Goal: Task Accomplishment & Management: Complete application form

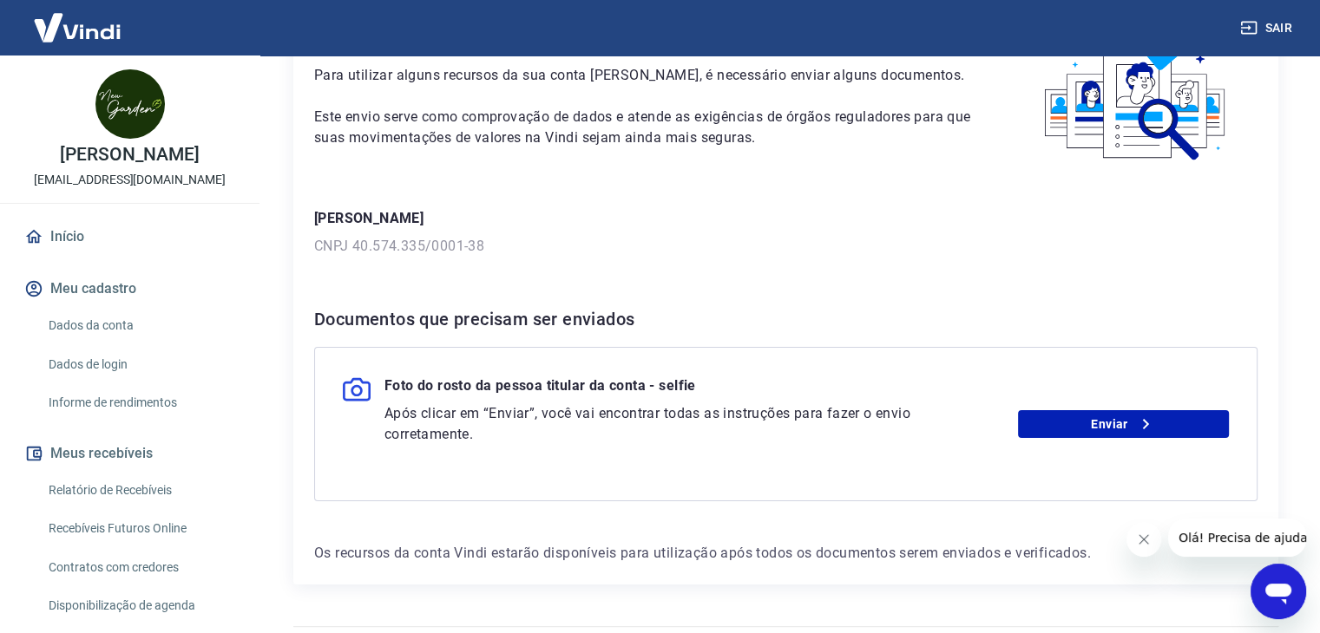
scroll to position [162, 0]
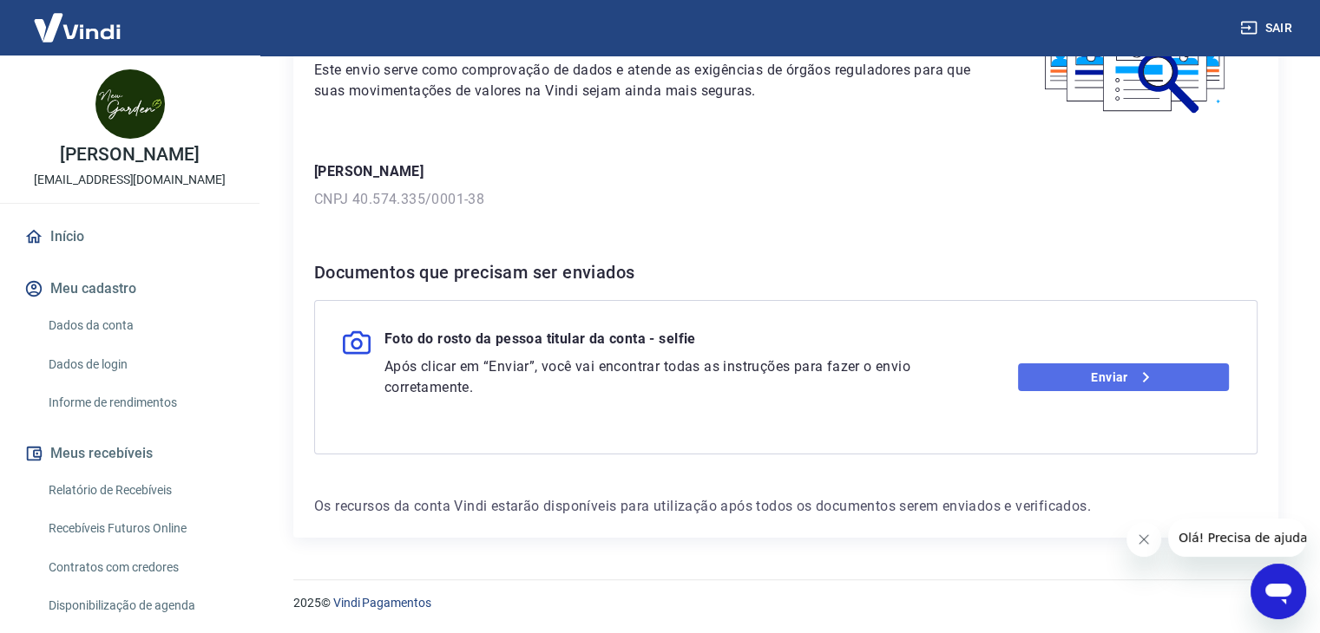
click at [1033, 381] on link "Enviar" at bounding box center [1123, 378] width 211 height 28
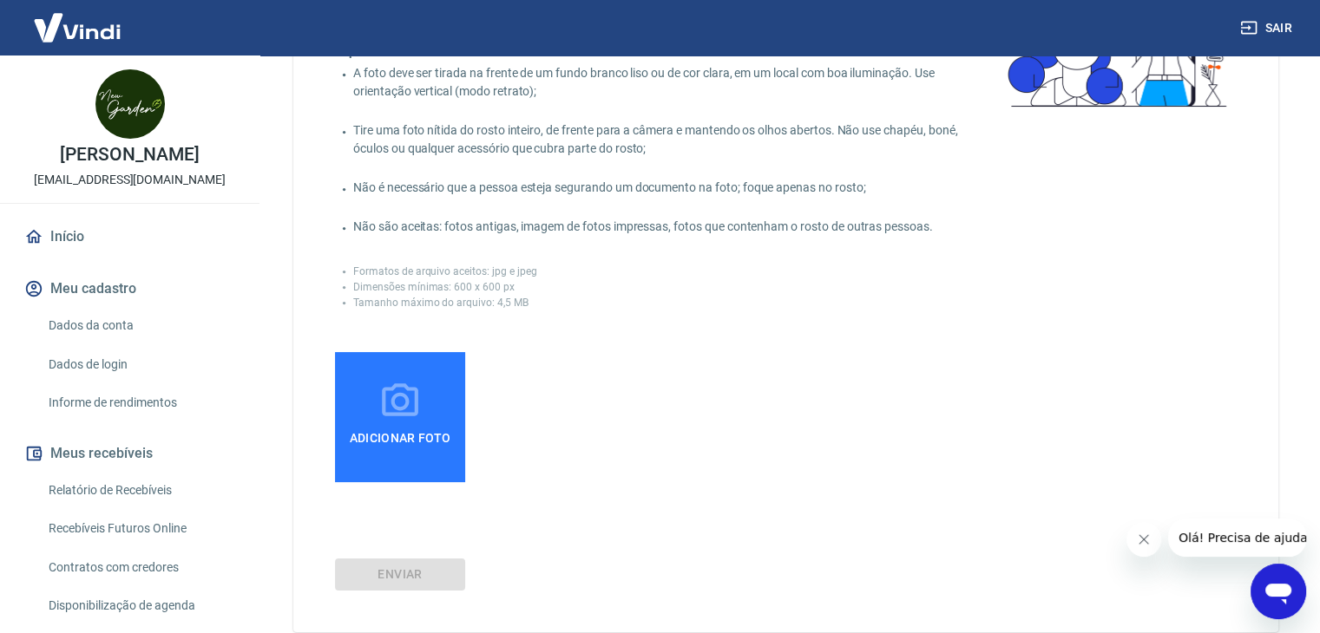
scroll to position [87, 0]
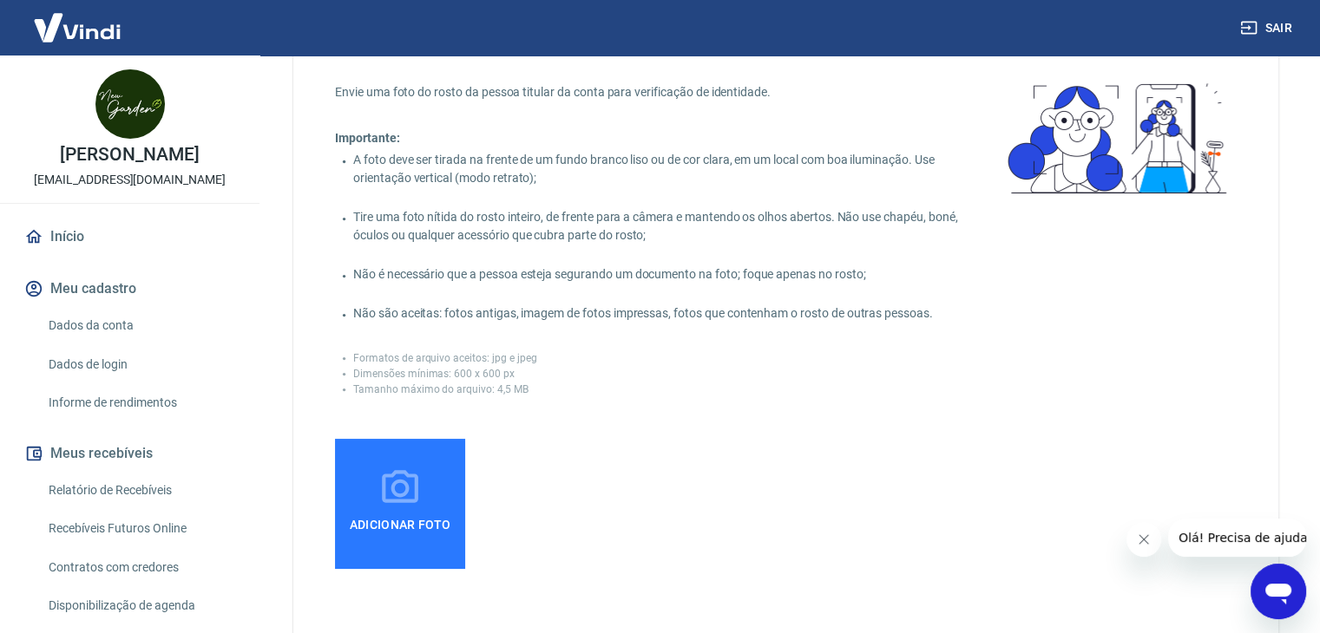
click at [400, 471] on icon at bounding box center [400, 486] width 36 height 33
click at [0, 0] on input "Adicionar foto" at bounding box center [0, 0] width 0 height 0
click at [452, 488] on label "Adicionar foto" at bounding box center [400, 504] width 130 height 130
click at [0, 0] on input "Adicionar foto" at bounding box center [0, 0] width 0 height 0
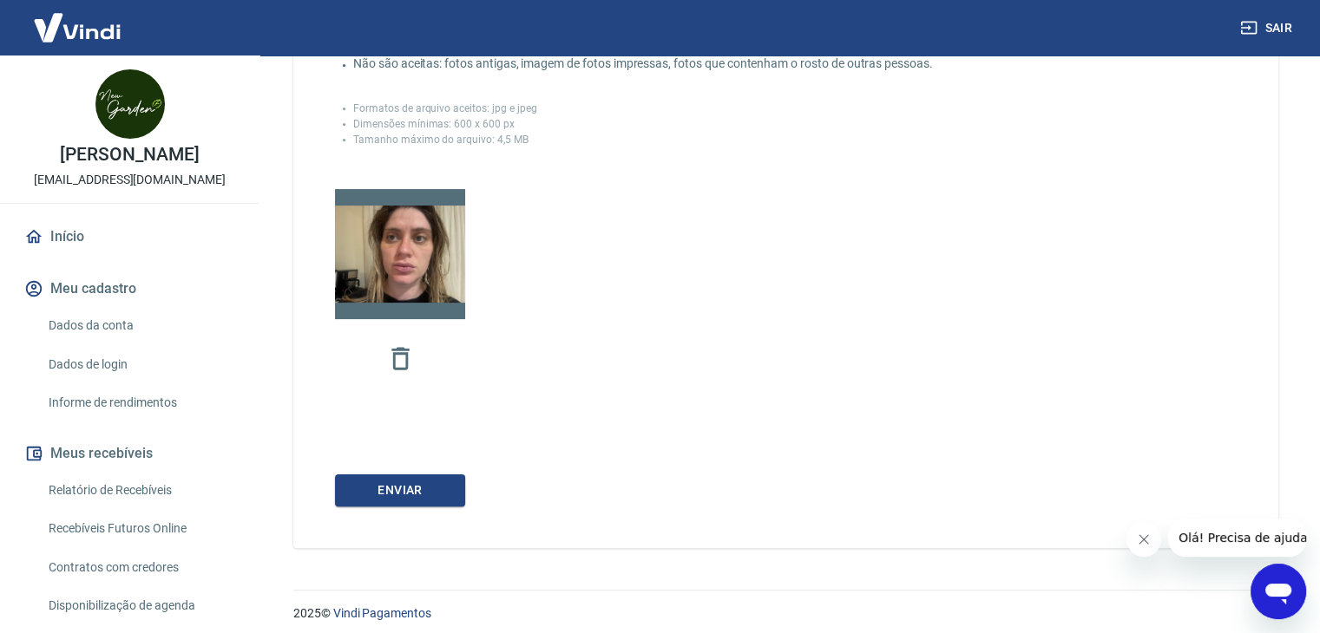
scroll to position [347, 0]
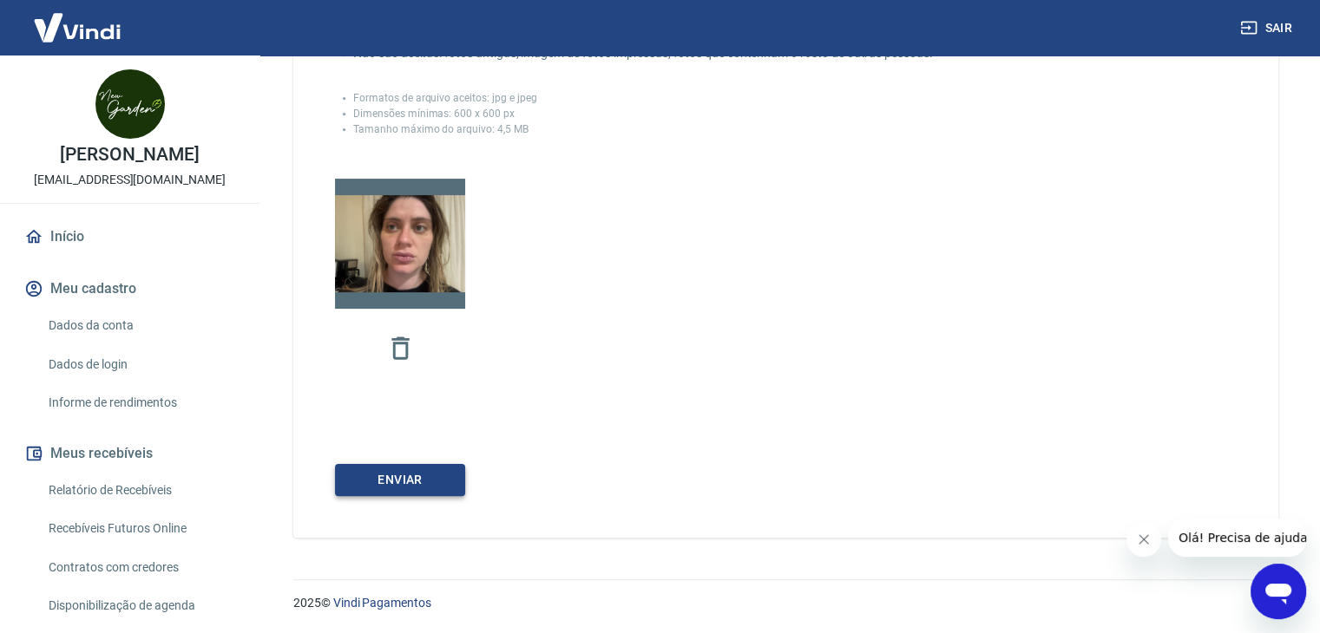
click at [426, 480] on button "Enviar" at bounding box center [400, 480] width 130 height 32
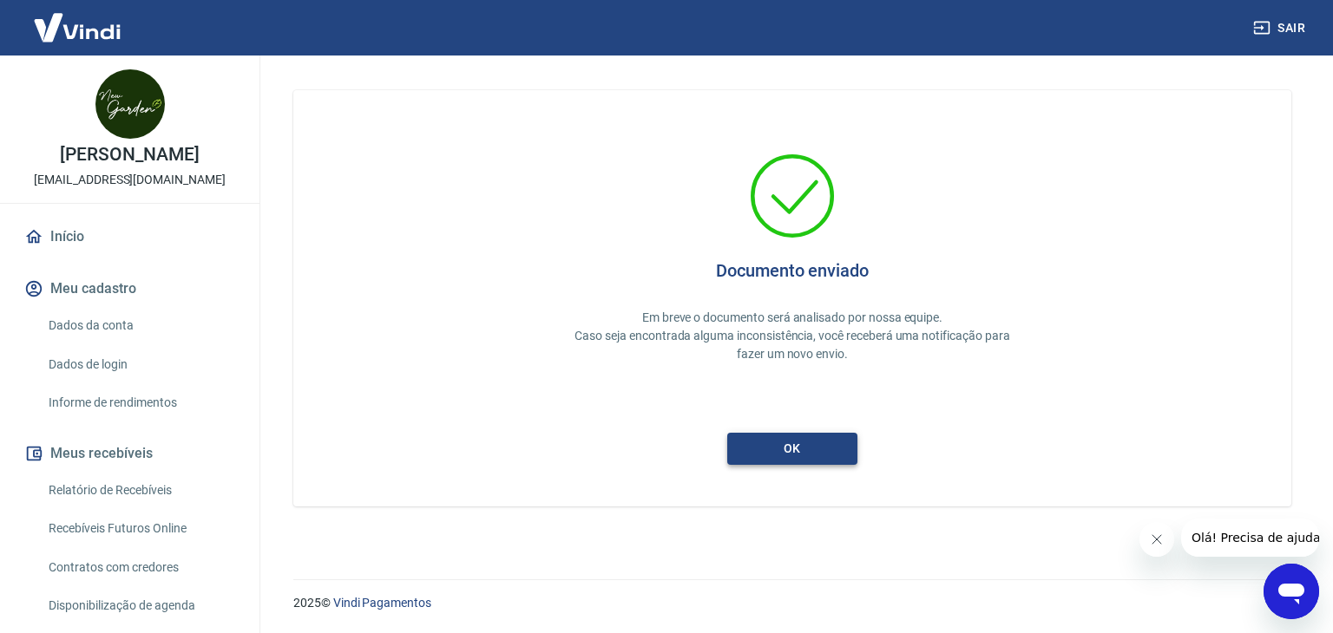
click at [732, 451] on button "ok" at bounding box center [792, 449] width 130 height 32
